Goal: Navigation & Orientation: Find specific page/section

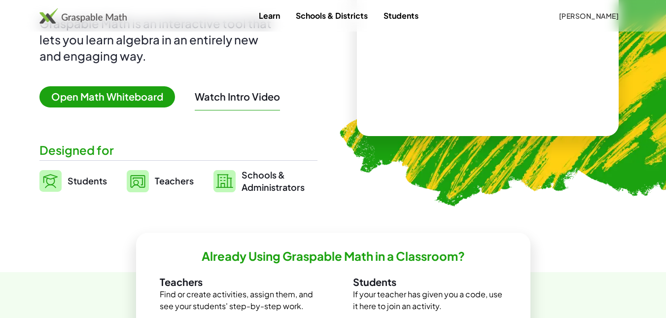
scroll to position [197, 0]
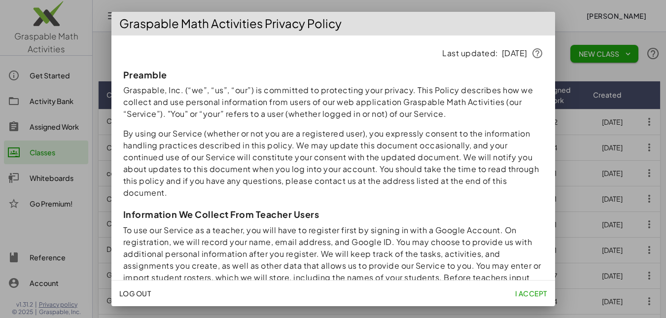
click at [84, 22] on div at bounding box center [333, 159] width 666 height 318
click at [532, 293] on span "I accept" at bounding box center [531, 293] width 32 height 9
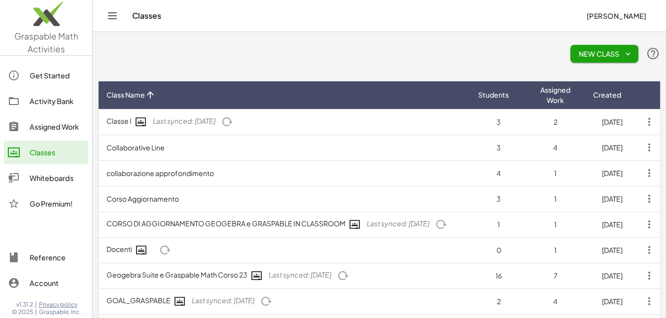
click at [49, 31] on img at bounding box center [46, 16] width 92 height 42
